Goal: Task Accomplishment & Management: Manage account settings

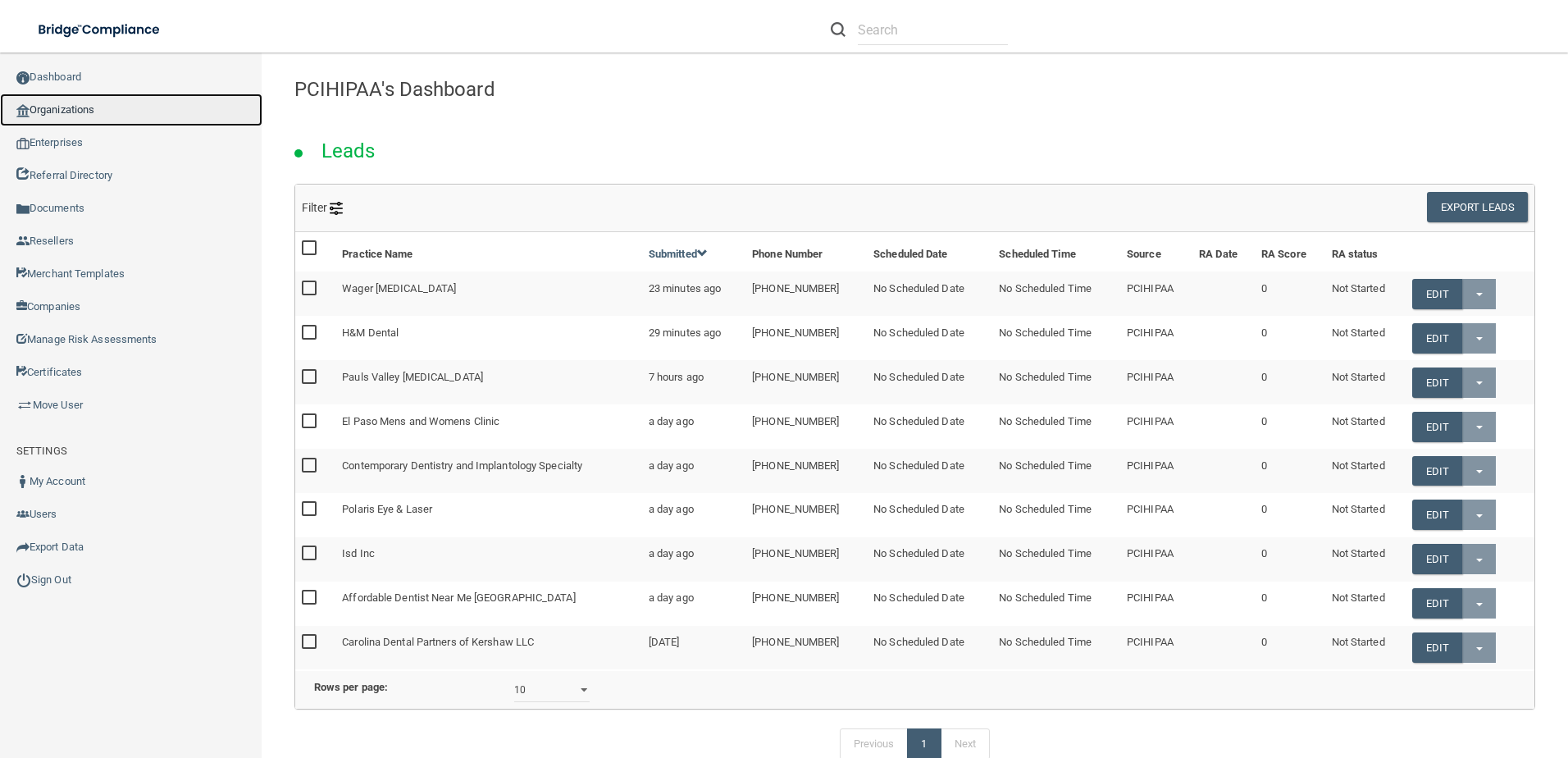
click at [71, 107] on link "Organizations" at bounding box center [131, 110] width 262 height 33
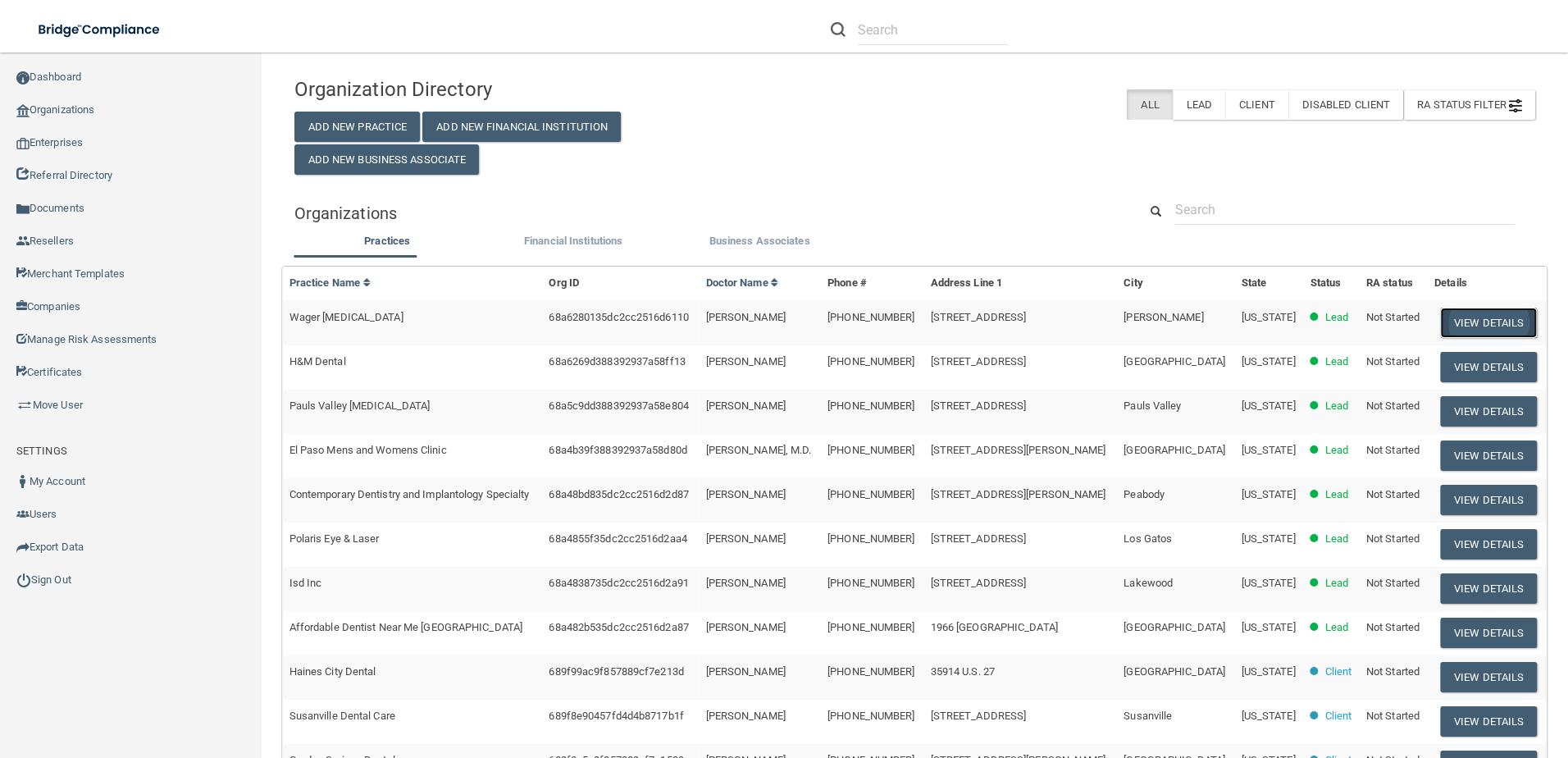
click at [1476, 320] on button "View Details" at bounding box center [1488, 322] width 97 height 30
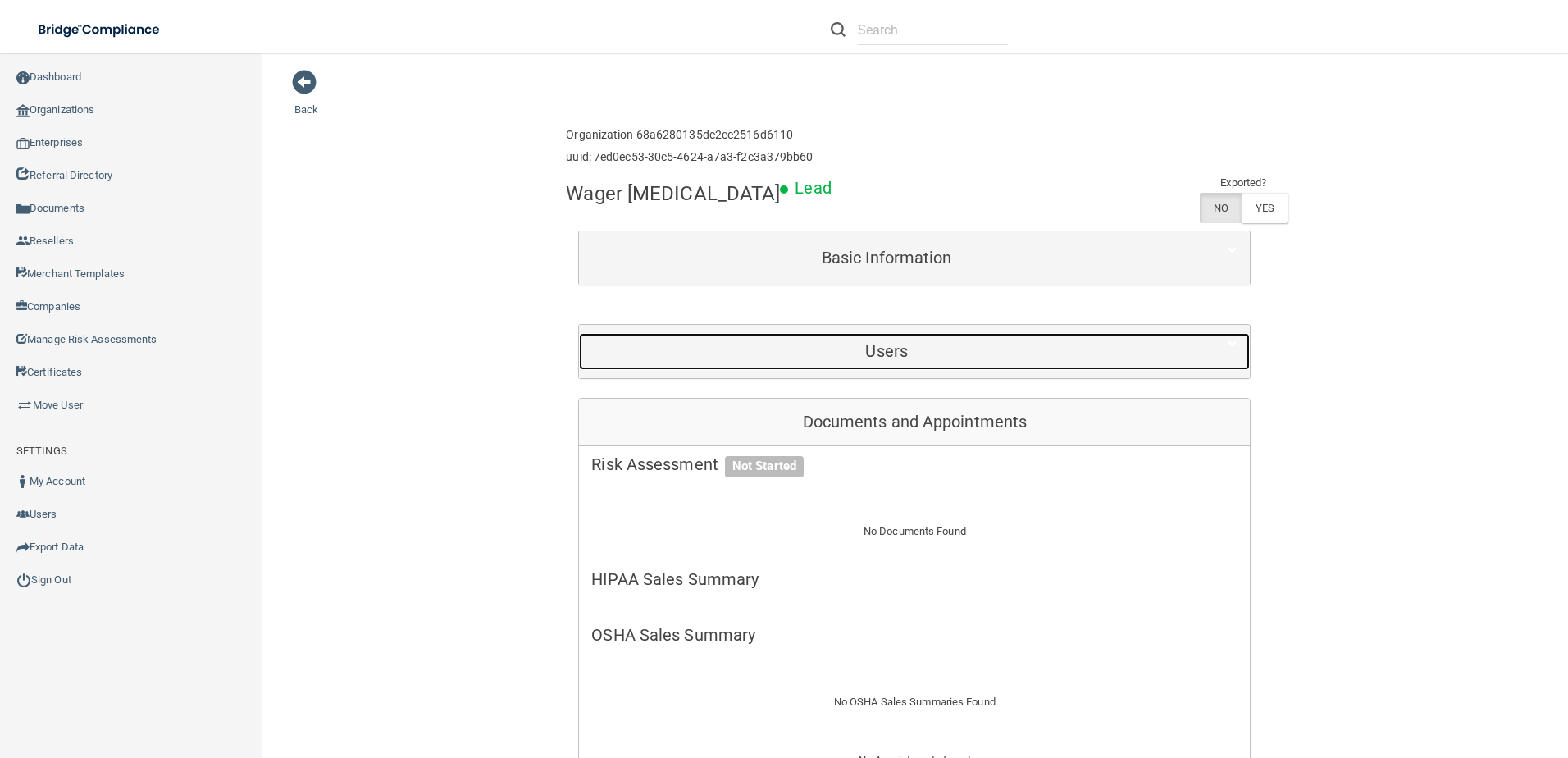
click at [889, 343] on h5 "Users" at bounding box center [887, 351] width 591 height 18
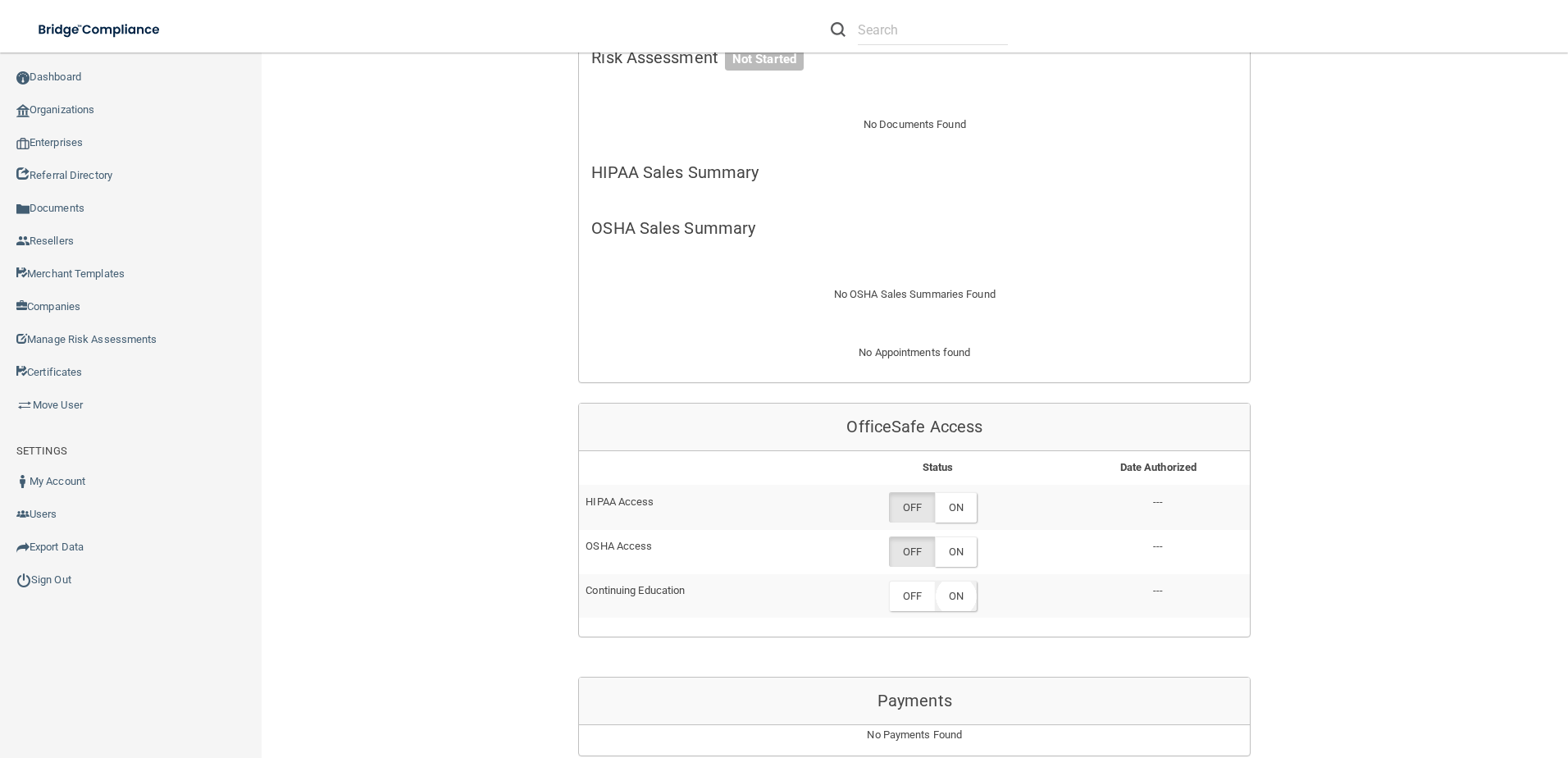
scroll to position [656, 0]
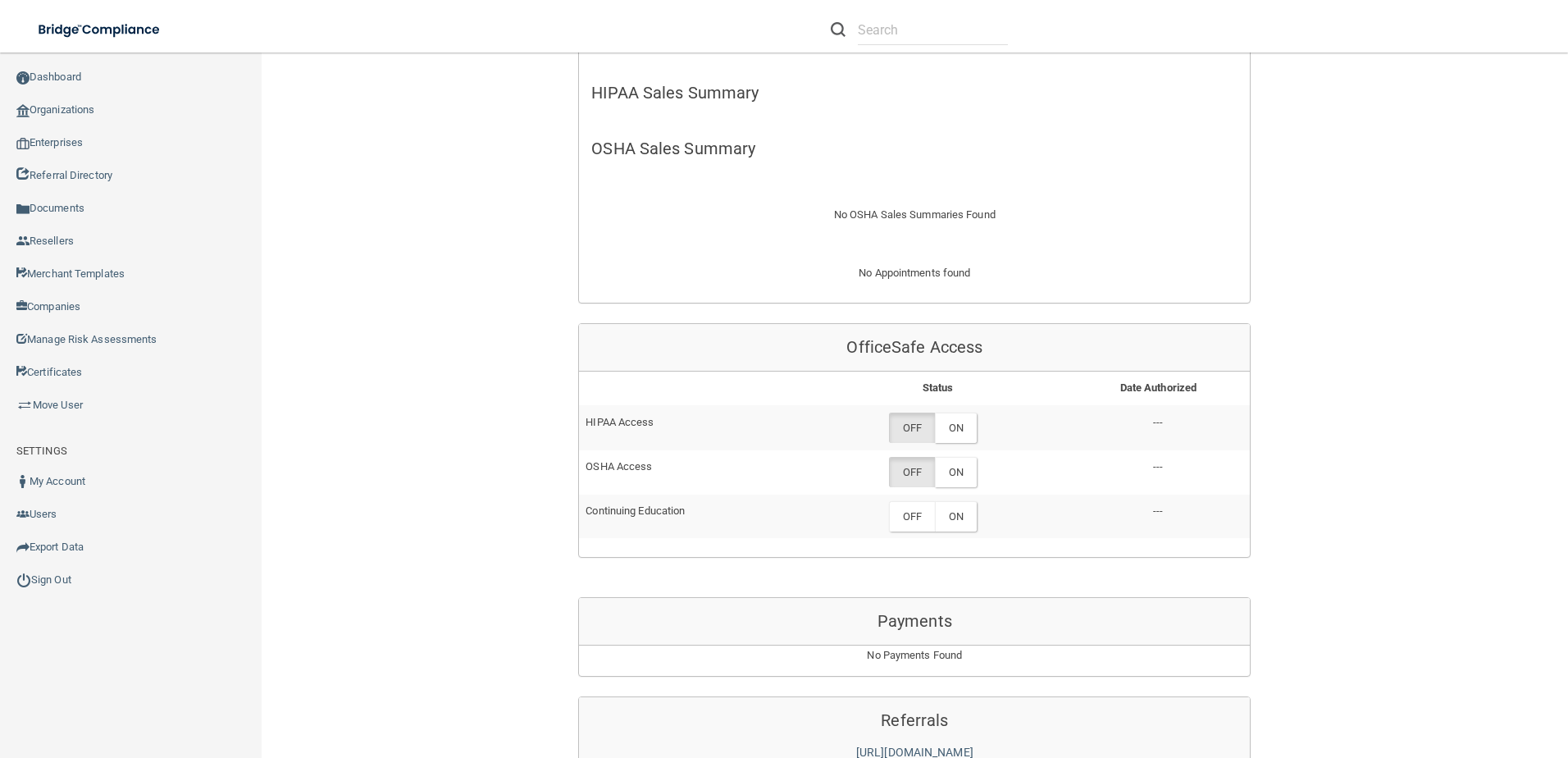
click at [952, 406] on td "OFF ON" at bounding box center [937, 428] width 258 height 44
click at [954, 413] on label "ON" at bounding box center [956, 428] width 42 height 30
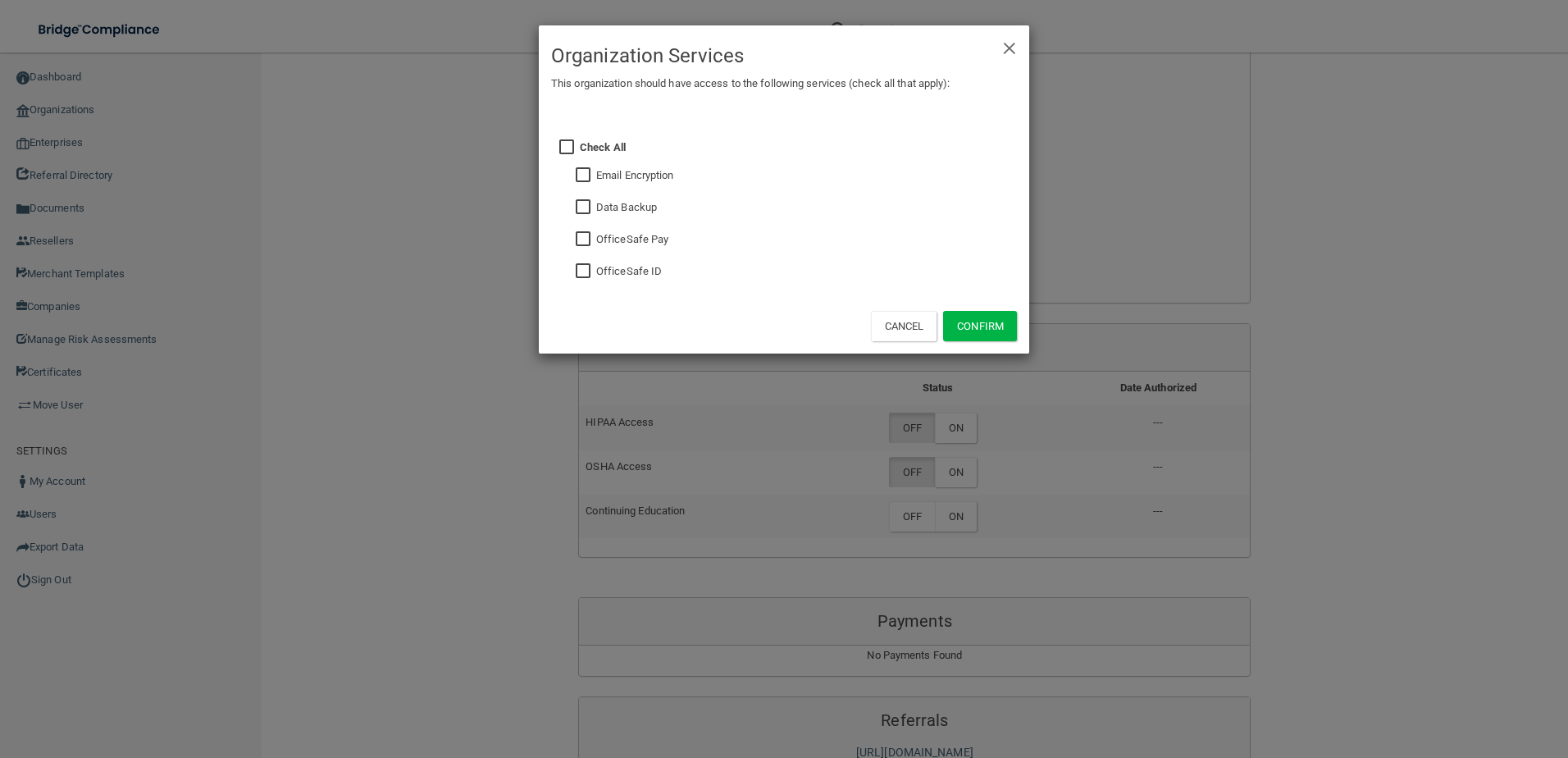
click at [584, 271] on input "checkbox" at bounding box center [585, 271] width 19 height 13
checkbox input "true"
click at [978, 332] on button "Confirm" at bounding box center [980, 326] width 74 height 30
